Goal: Task Accomplishment & Management: Manage account settings

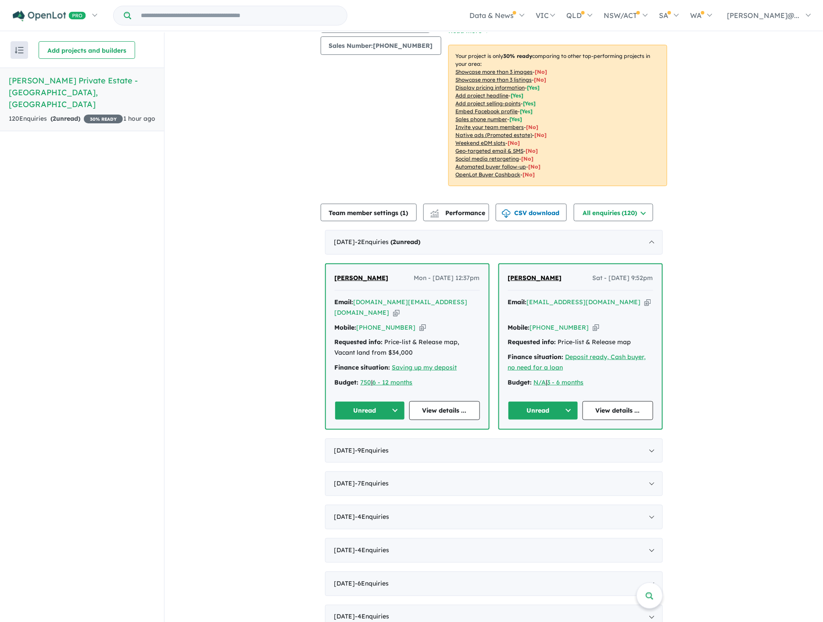
scroll to position [97, 0]
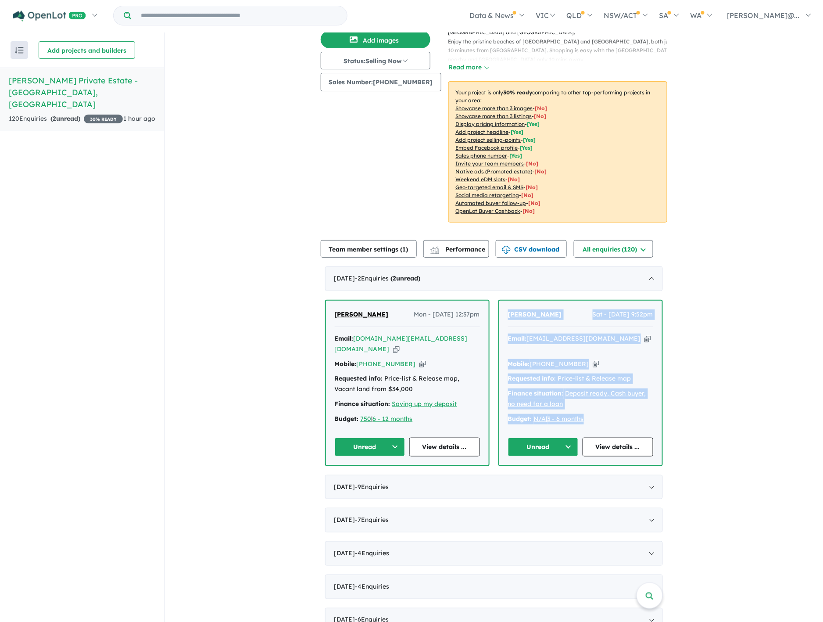
drag, startPoint x: 602, startPoint y: 385, endPoint x: 505, endPoint y: 294, distance: 133.4
click at [505, 300] on div "[PERSON_NAME] Sat - [DATE] 9:52pm Email: [EMAIL_ADDRESS][DOMAIN_NAME] Copied! M…" at bounding box center [580, 382] width 163 height 164
copy div "[PERSON_NAME] Sat - [DATE] 9:52pm Email: [EMAIL_ADDRESS][DOMAIN_NAME] Copied! M…"
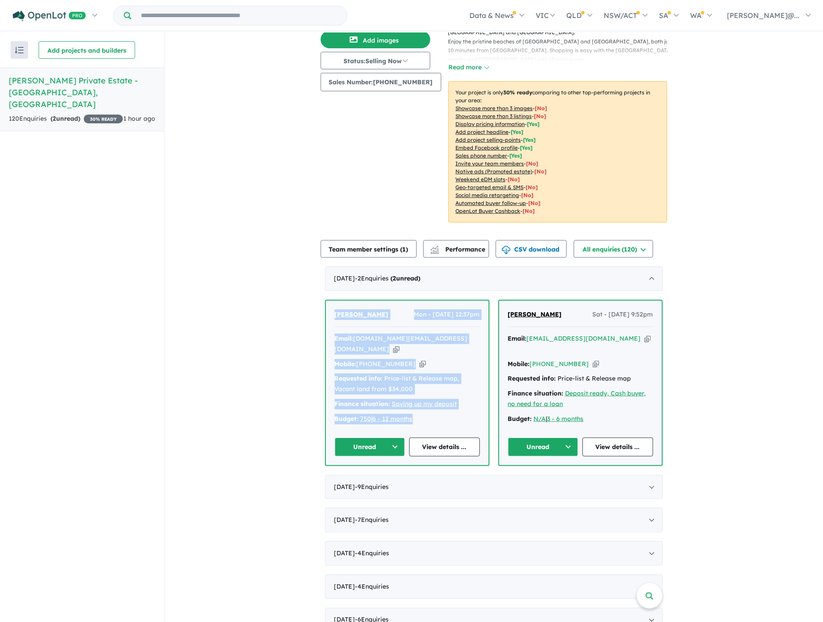
drag, startPoint x: 429, startPoint y: 391, endPoint x: 318, endPoint y: 300, distance: 143.5
copy div "[PERSON_NAME] - [DATE] 12:37pm Email: [DOMAIN_NAME][EMAIL_ADDRESS][DOMAIN_NAME]…"
drag, startPoint x: 551, startPoint y: 423, endPoint x: 547, endPoint y: 419, distance: 5.0
click at [551, 437] on button "Unread" at bounding box center [543, 446] width 71 height 19
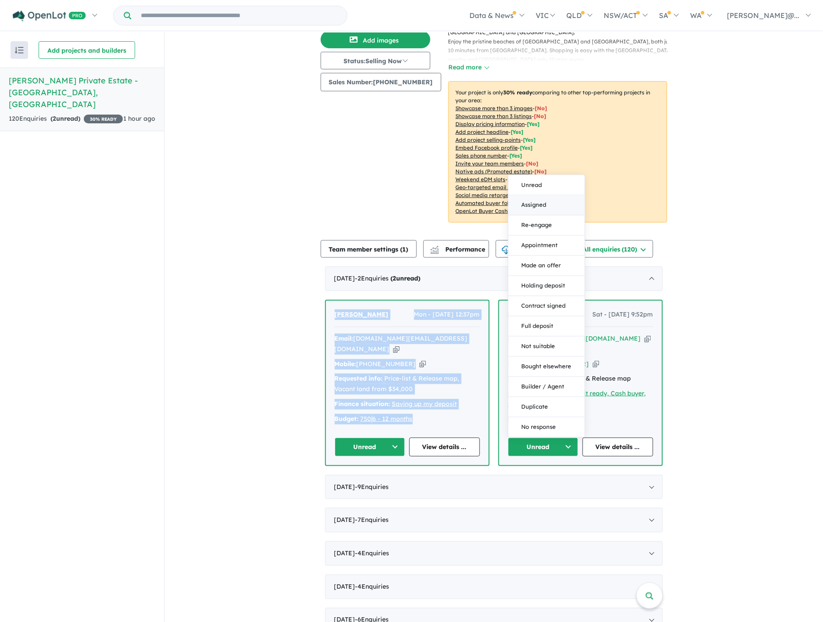
click at [543, 195] on button "Assigned" at bounding box center [546, 205] width 76 height 20
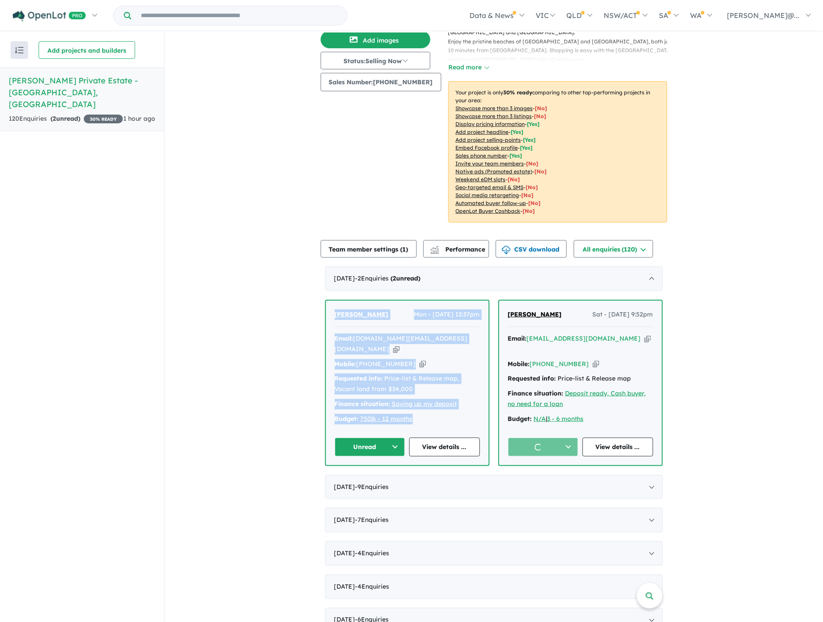
click at [367, 437] on button "Unread" at bounding box center [370, 446] width 71 height 19
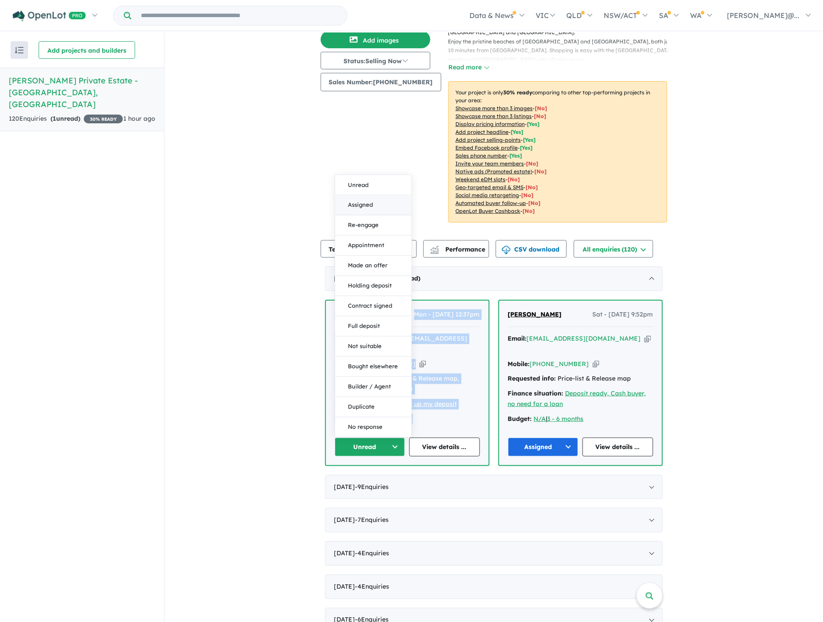
click at [388, 195] on button "Assigned" at bounding box center [373, 205] width 76 height 20
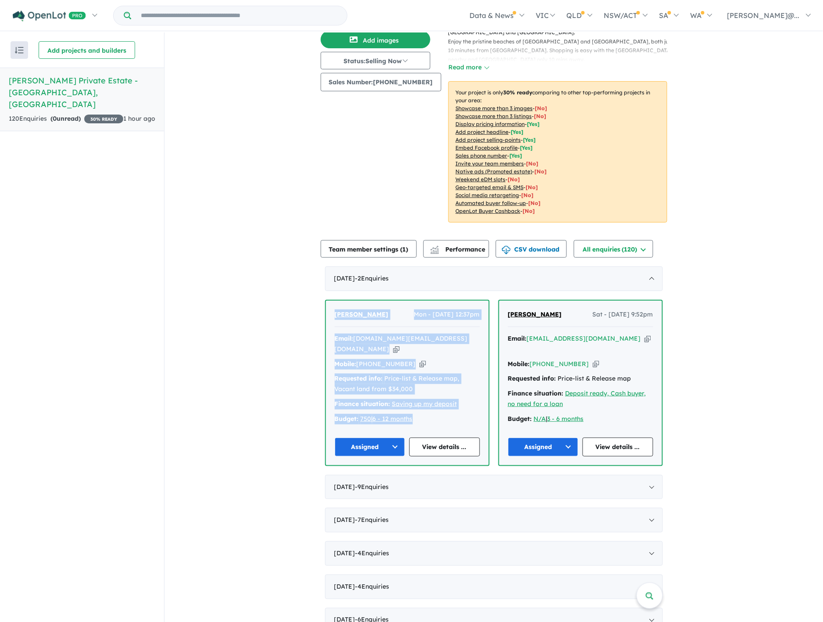
click at [25, 54] on button "button" at bounding box center [20, 50] width 18 height 18
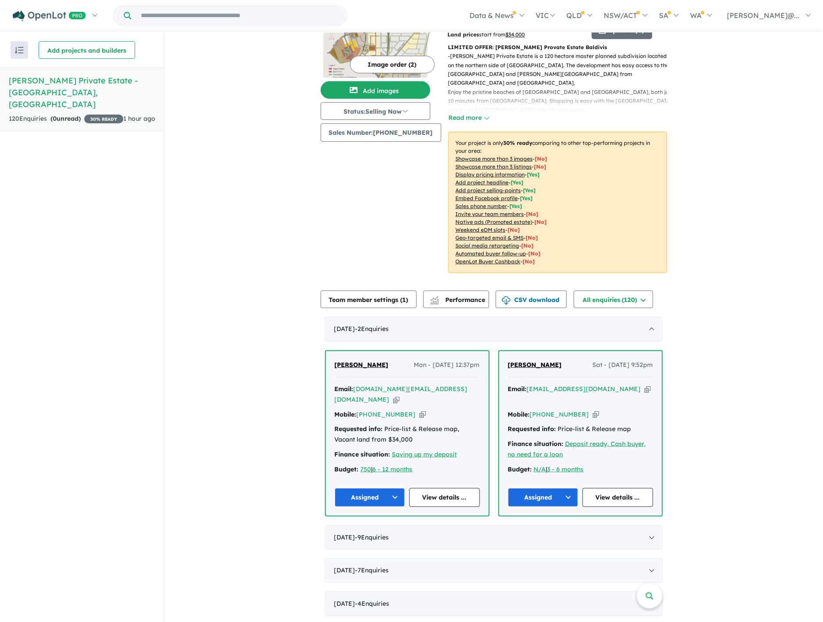
scroll to position [0, 0]
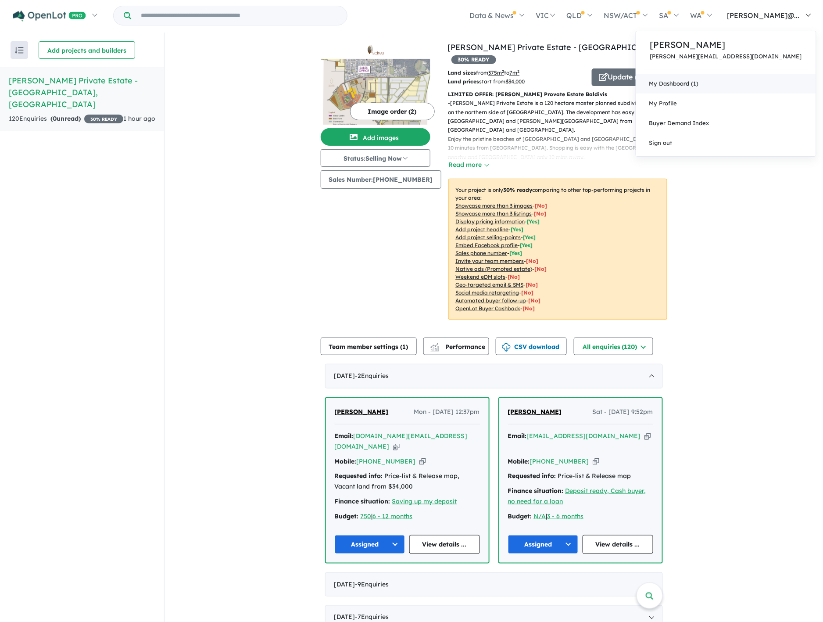
click at [739, 84] on link "My Dashboard (1)" at bounding box center [726, 84] width 180 height 20
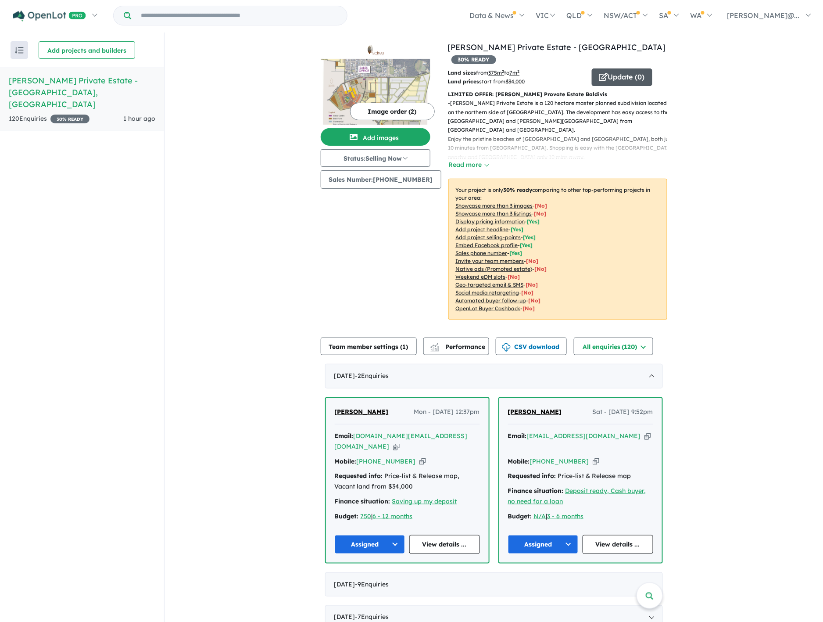
click at [606, 68] on button "Update ( 0 )" at bounding box center [622, 77] width 61 height 18
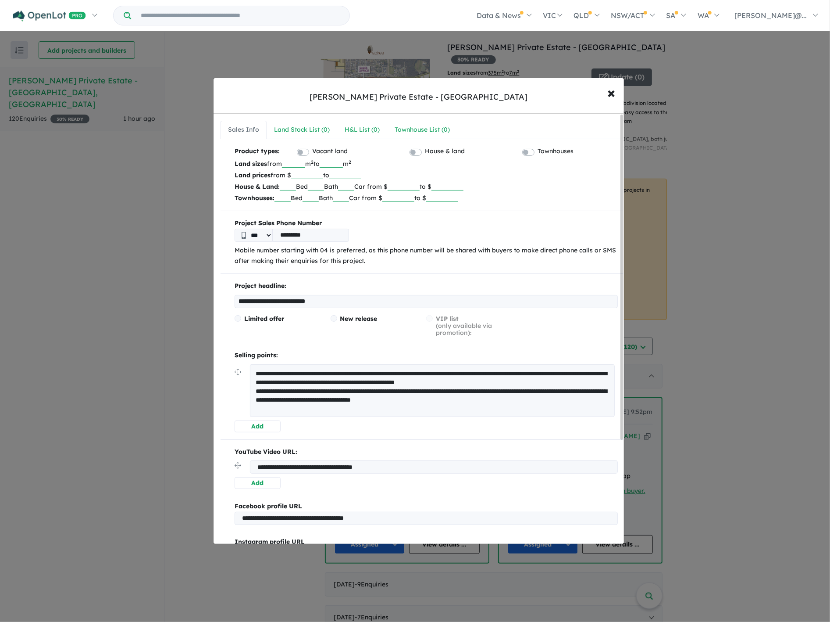
click at [311, 174] on input "*****" at bounding box center [307, 174] width 32 height 9
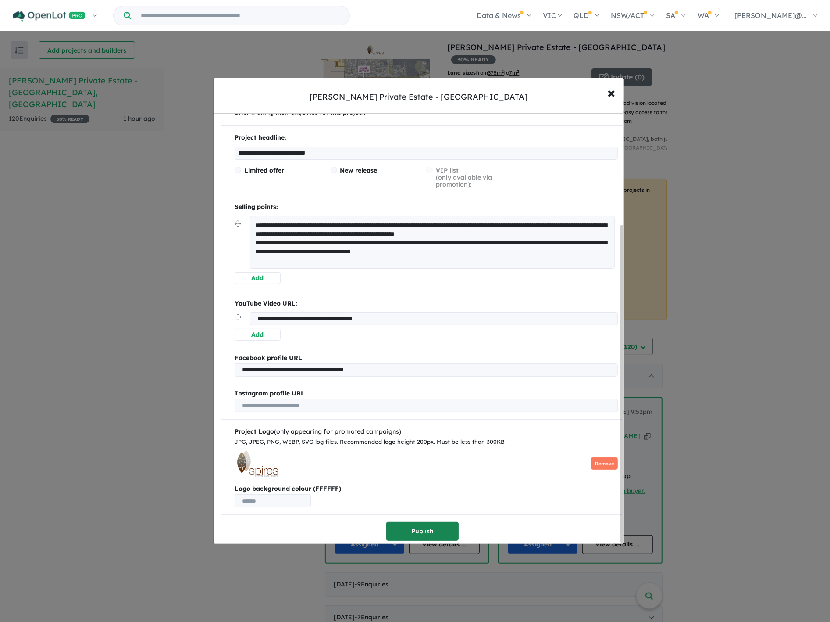
type input "******"
click at [433, 524] on button "Publish" at bounding box center [422, 531] width 72 height 19
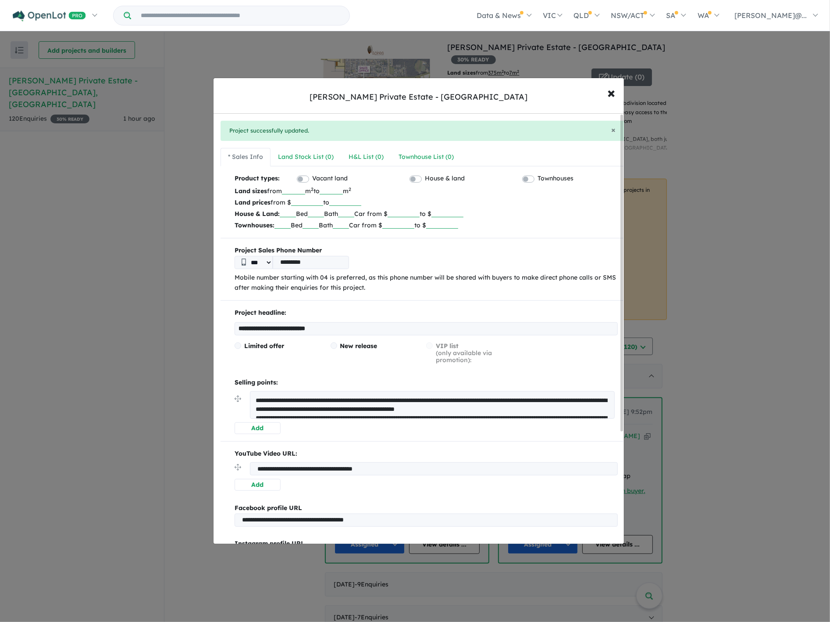
click at [343, 191] on input "*" at bounding box center [331, 190] width 23 height 9
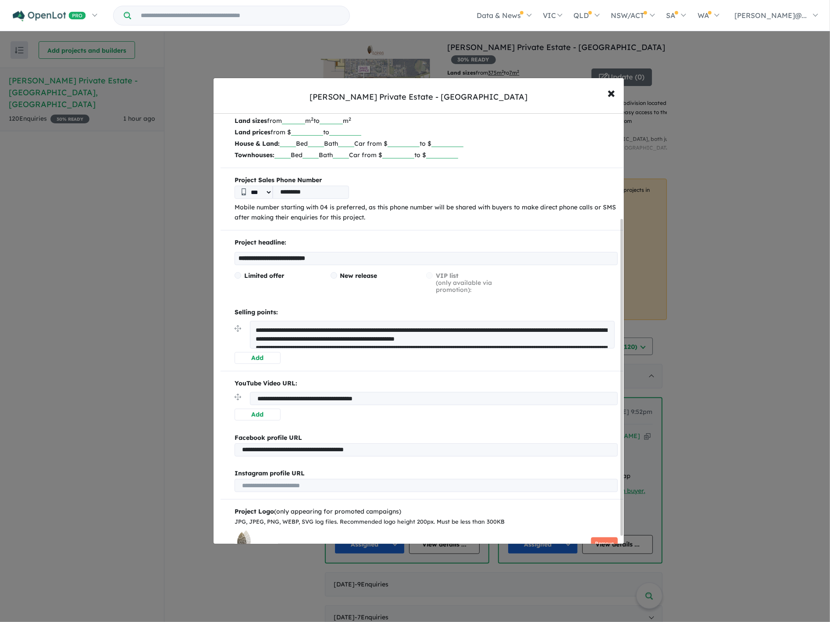
scroll to position [153, 0]
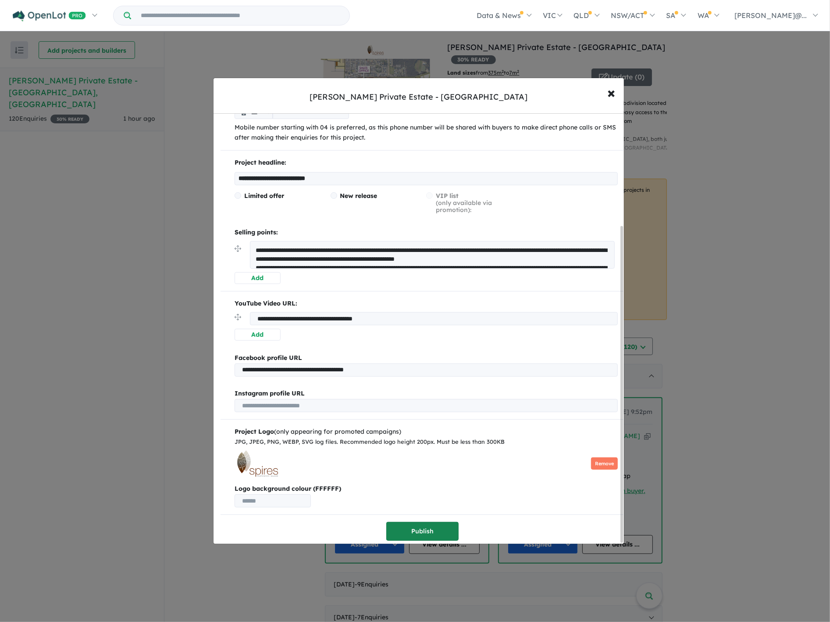
click at [424, 529] on button "Publish" at bounding box center [422, 531] width 72 height 19
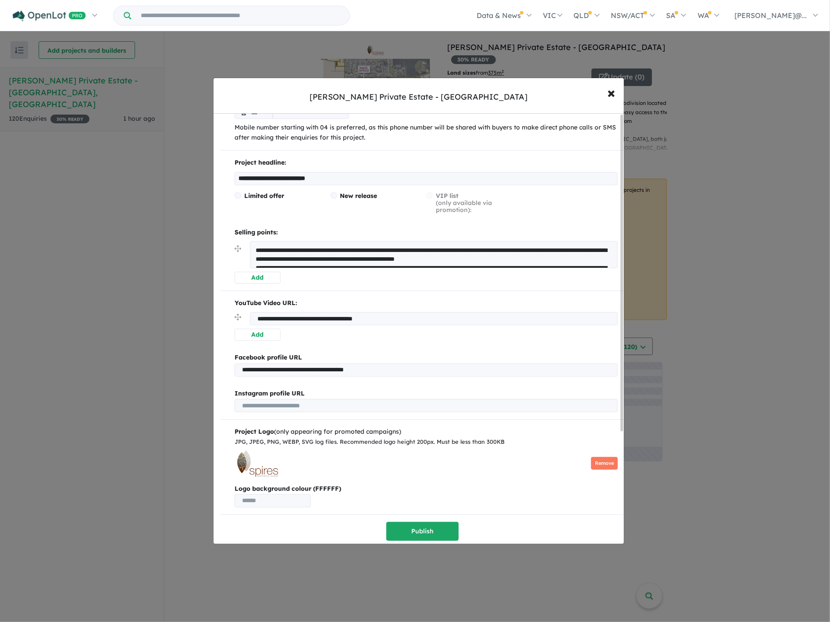
scroll to position [0, 0]
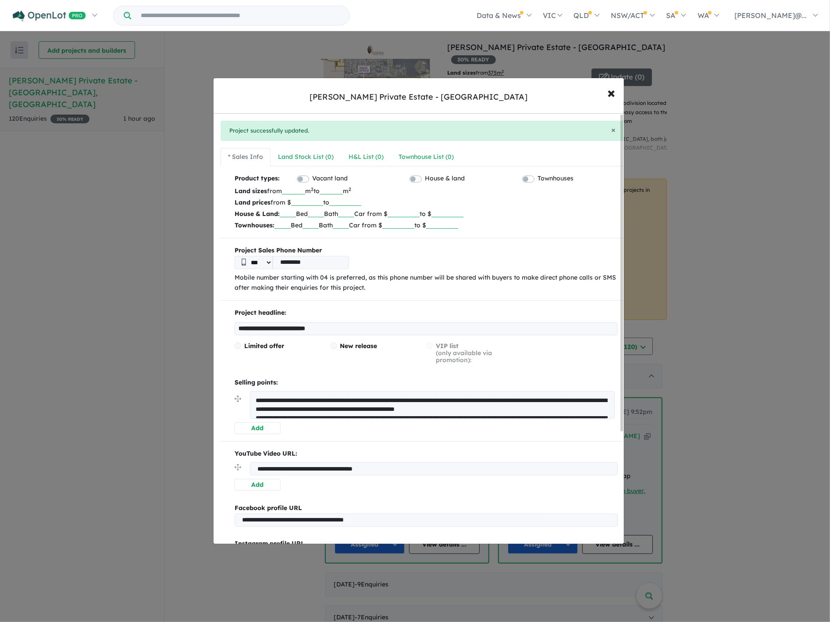
click at [337, 187] on input "number" at bounding box center [331, 190] width 23 height 9
click at [343, 188] on input "number" at bounding box center [331, 190] width 23 height 9
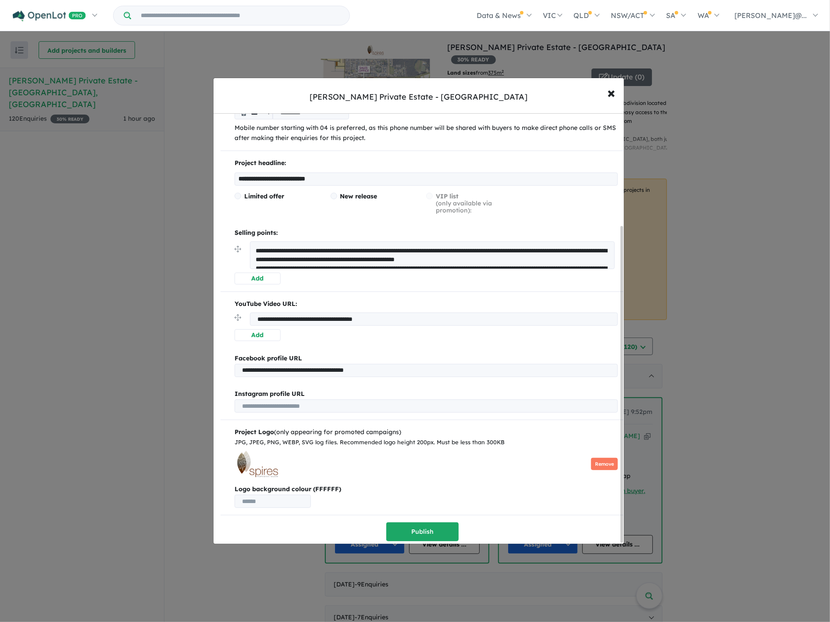
scroll to position [153, 0]
type input "***"
click at [435, 524] on button "Publish" at bounding box center [422, 531] width 72 height 19
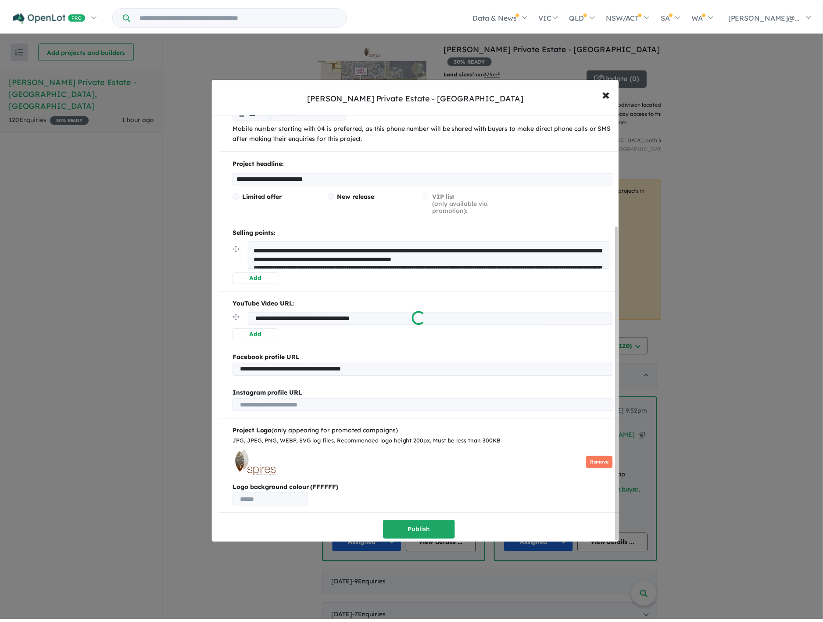
scroll to position [0, 0]
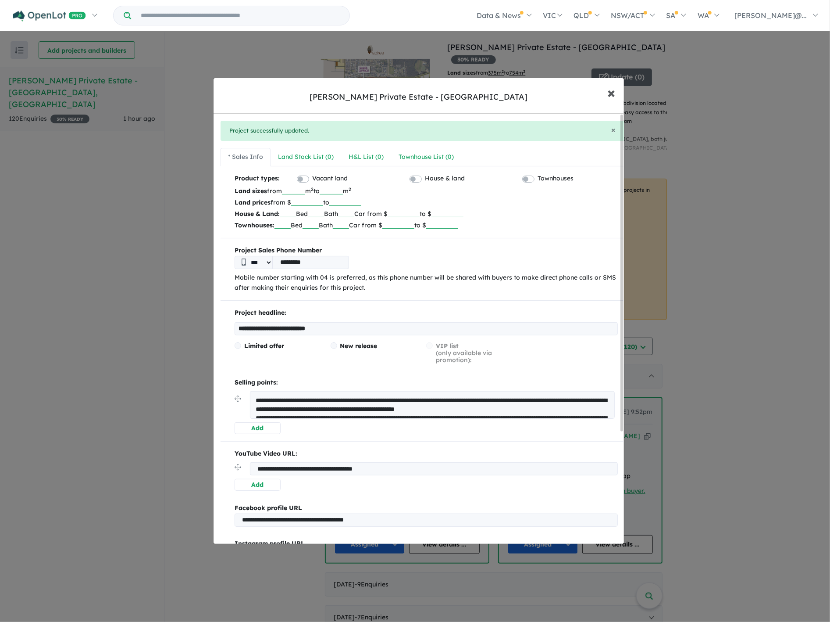
click at [613, 91] on span "×" at bounding box center [612, 92] width 8 height 19
